Goal: Task Accomplishment & Management: Complete application form

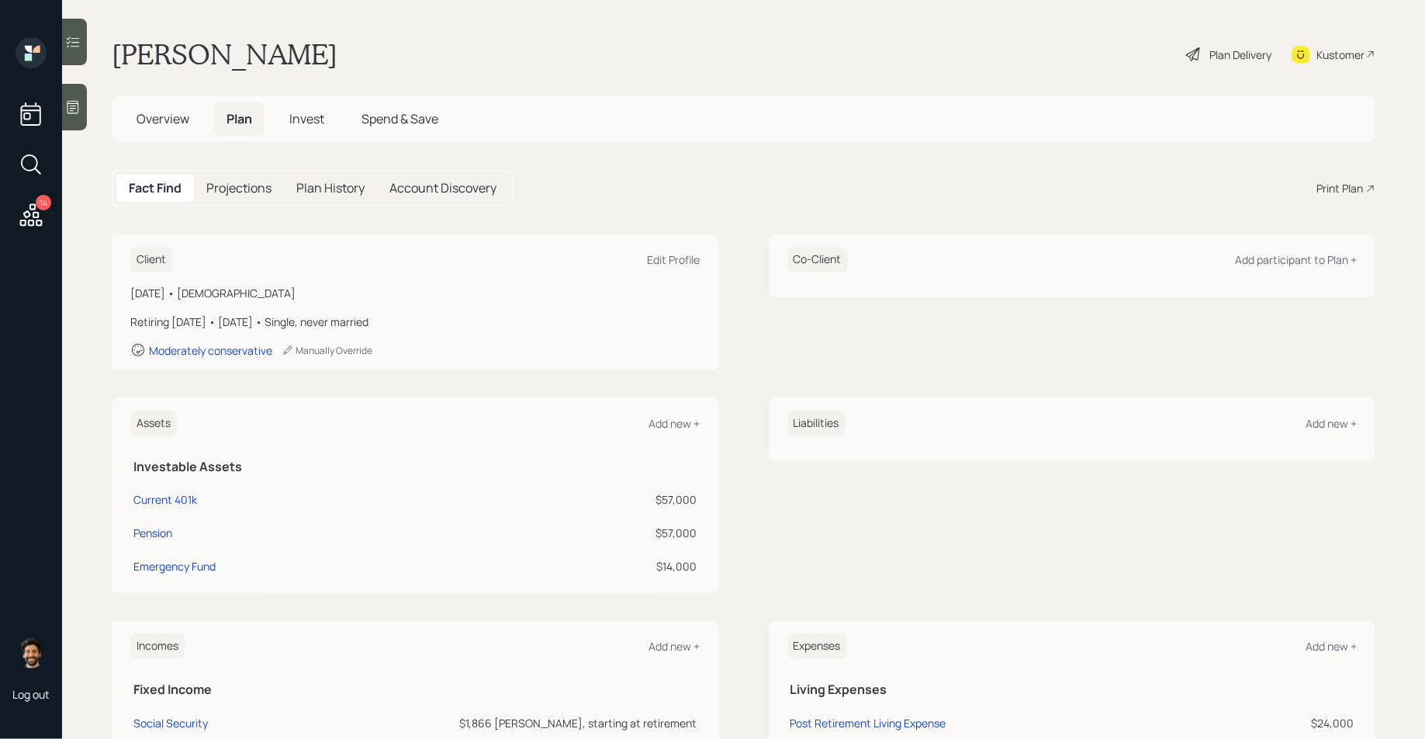
click at [1210, 47] on div "Plan Delivery" at bounding box center [1241, 55] width 62 height 16
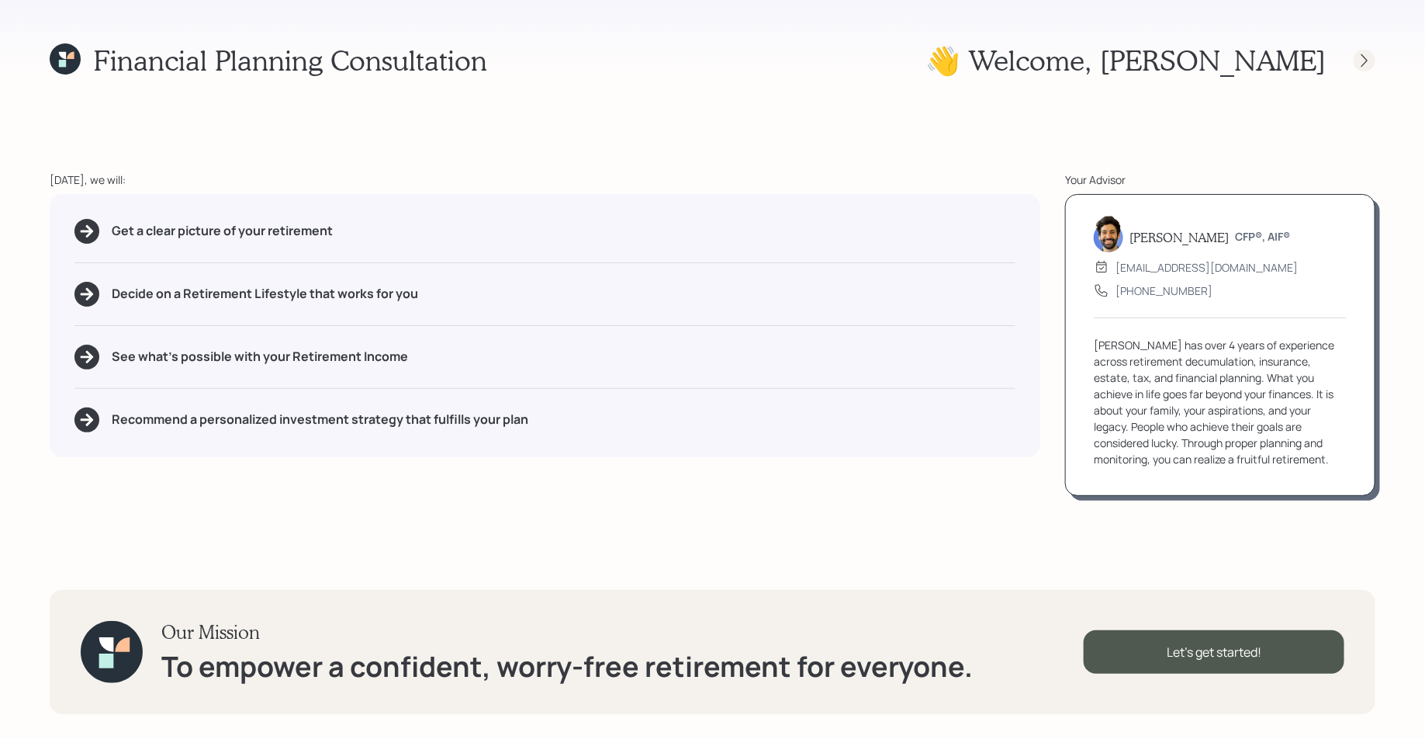
click at [1362, 61] on icon at bounding box center [1365, 61] width 16 height 16
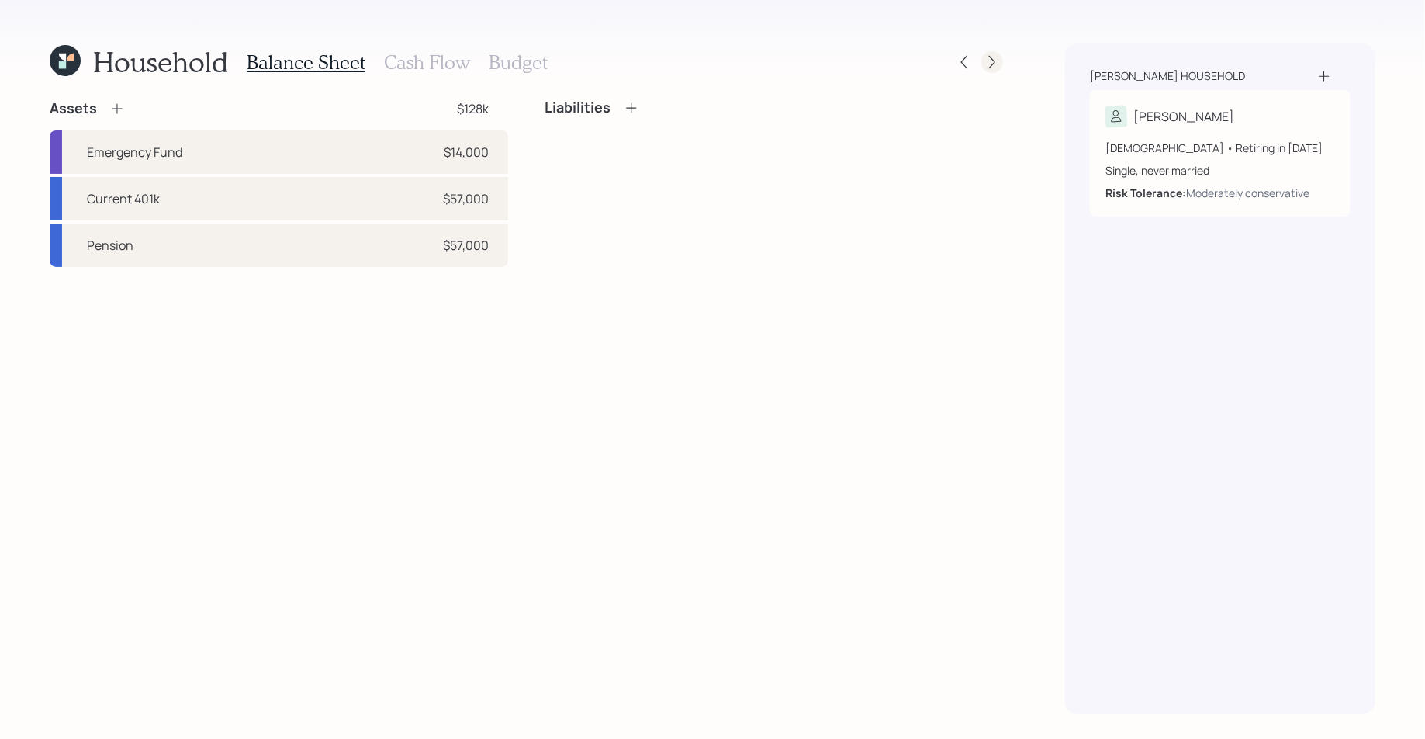
click at [982, 63] on div at bounding box center [992, 62] width 22 height 22
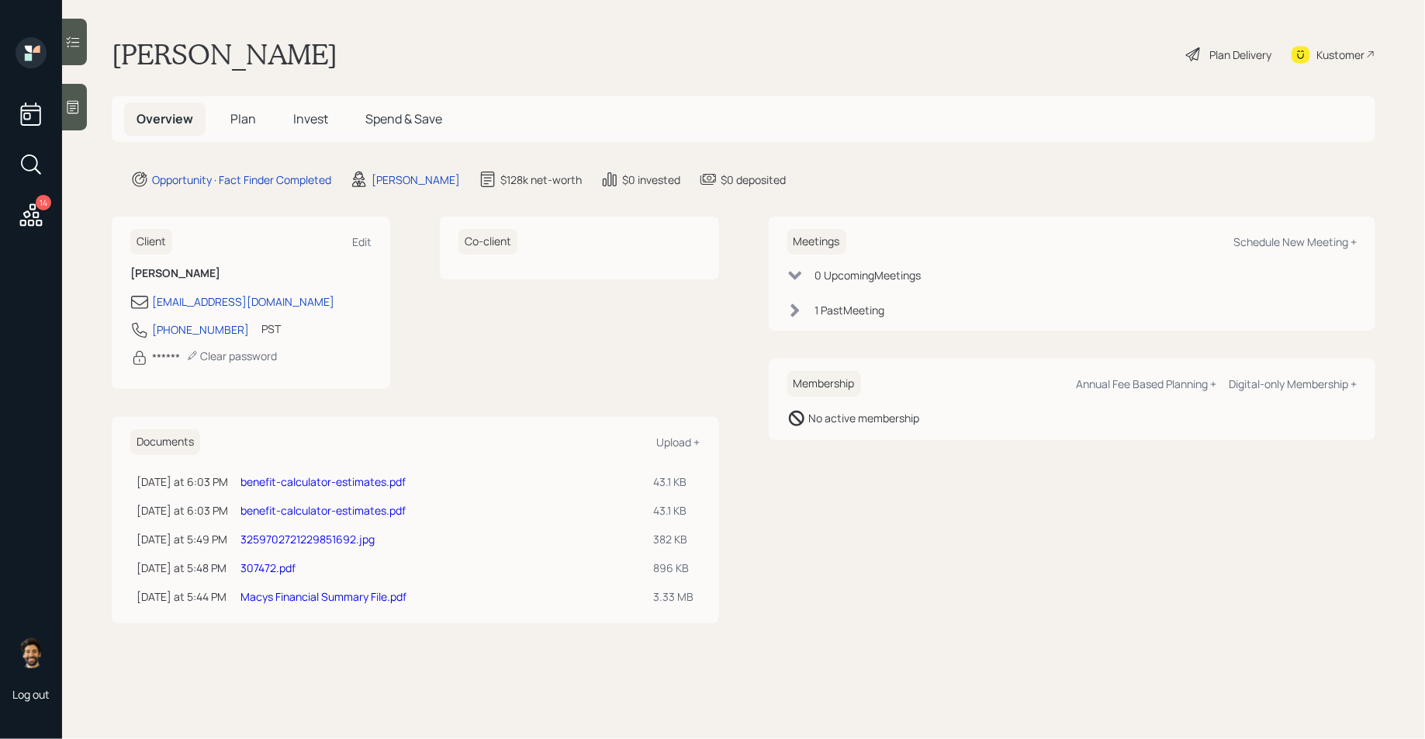
click at [244, 116] on span "Plan" at bounding box center [243, 118] width 26 height 17
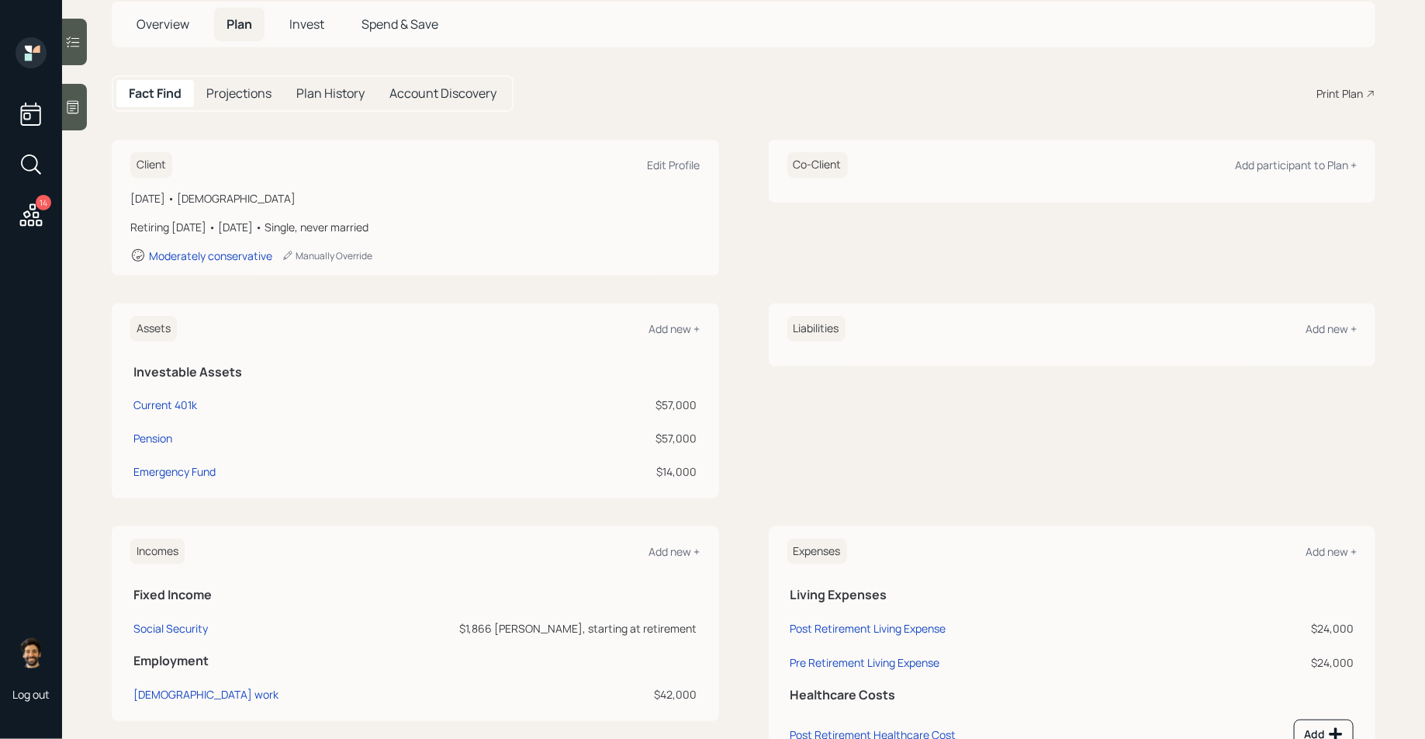
scroll to position [152, 0]
